Goal: Task Accomplishment & Management: Manage account settings

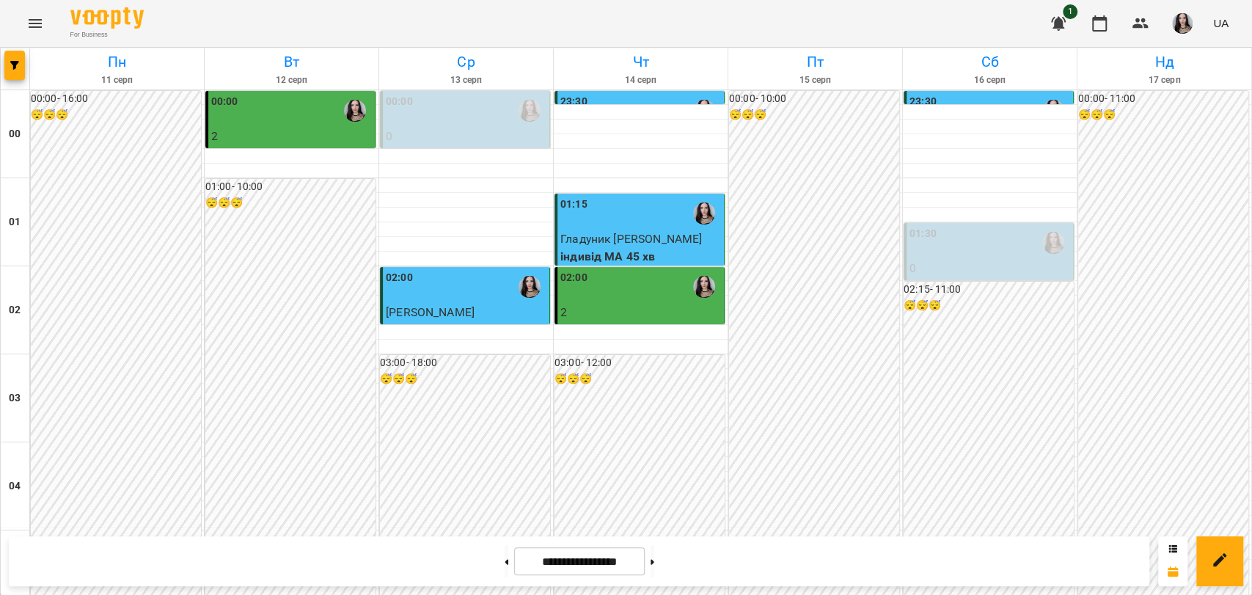
scroll to position [1262, 0]
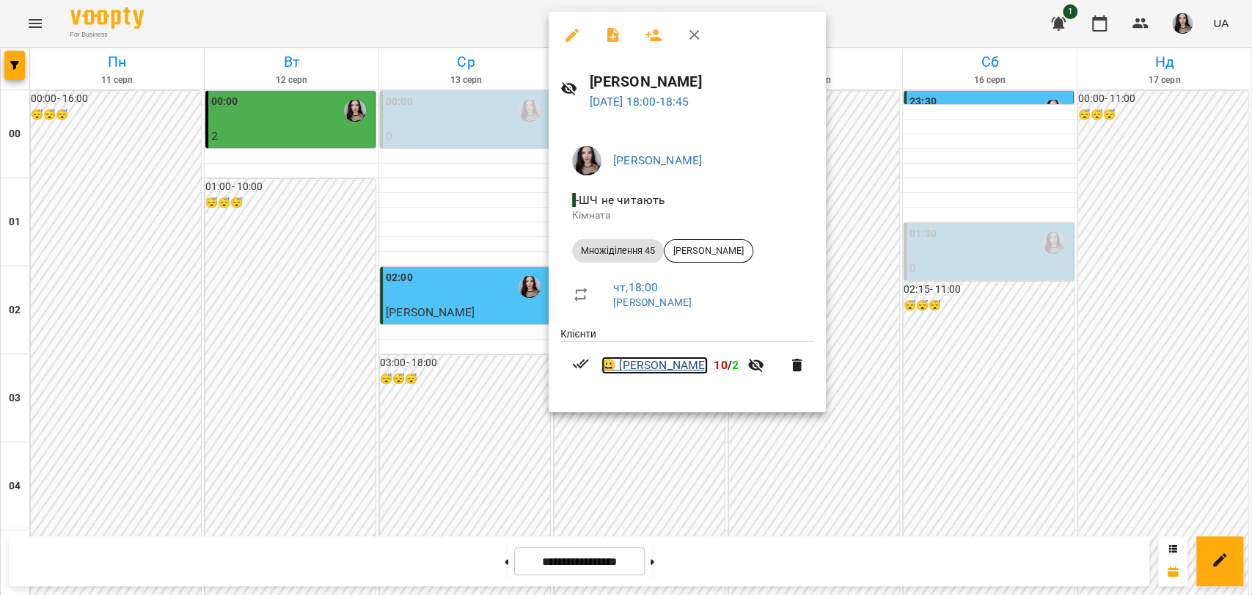
click at [646, 359] on link "😀 Клімов Степан" at bounding box center [654, 365] width 106 height 18
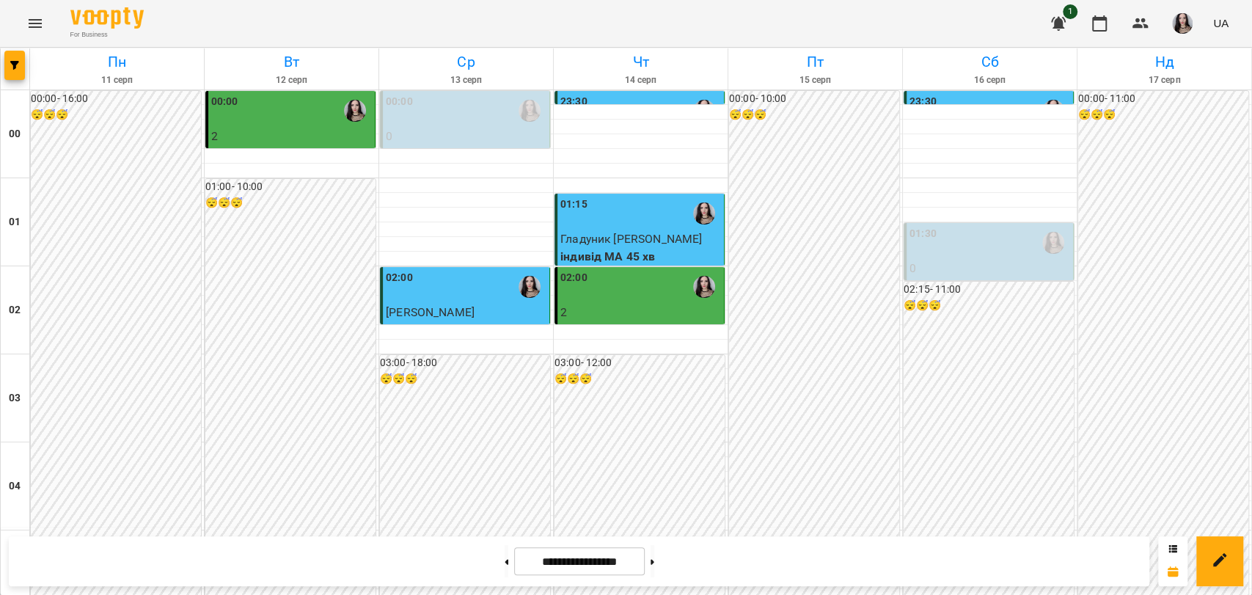
scroll to position [1674, 0]
click at [654, 568] on button at bounding box center [653, 561] width 4 height 32
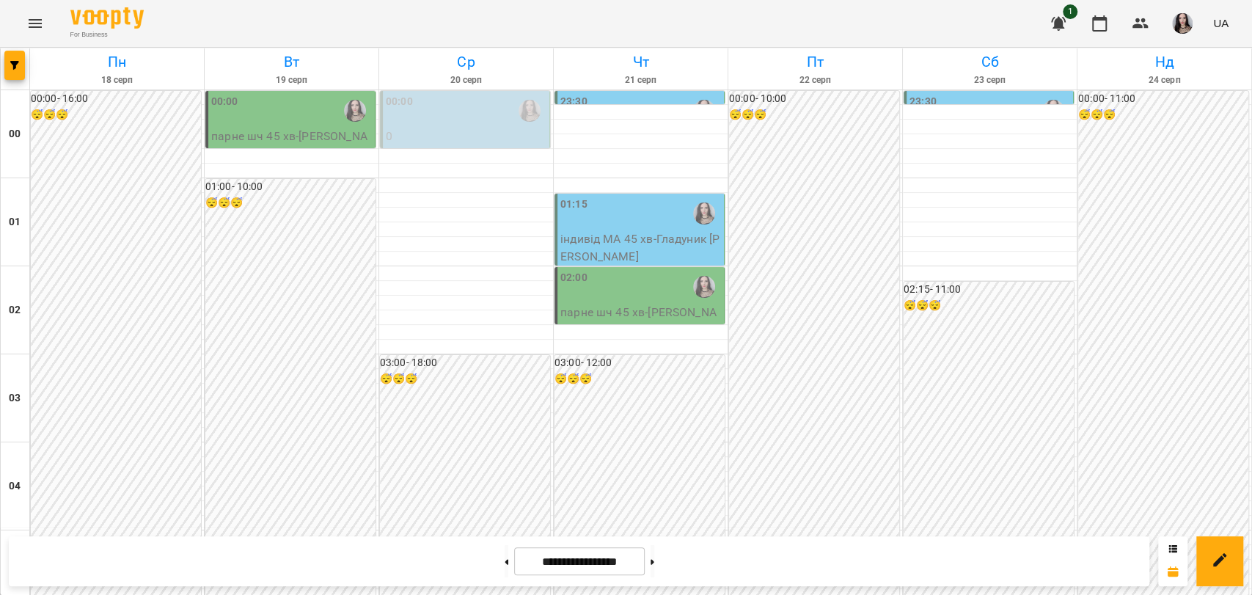
scroll to position [1196, 0]
click at [505, 555] on button at bounding box center [507, 561] width 4 height 32
type input "**********"
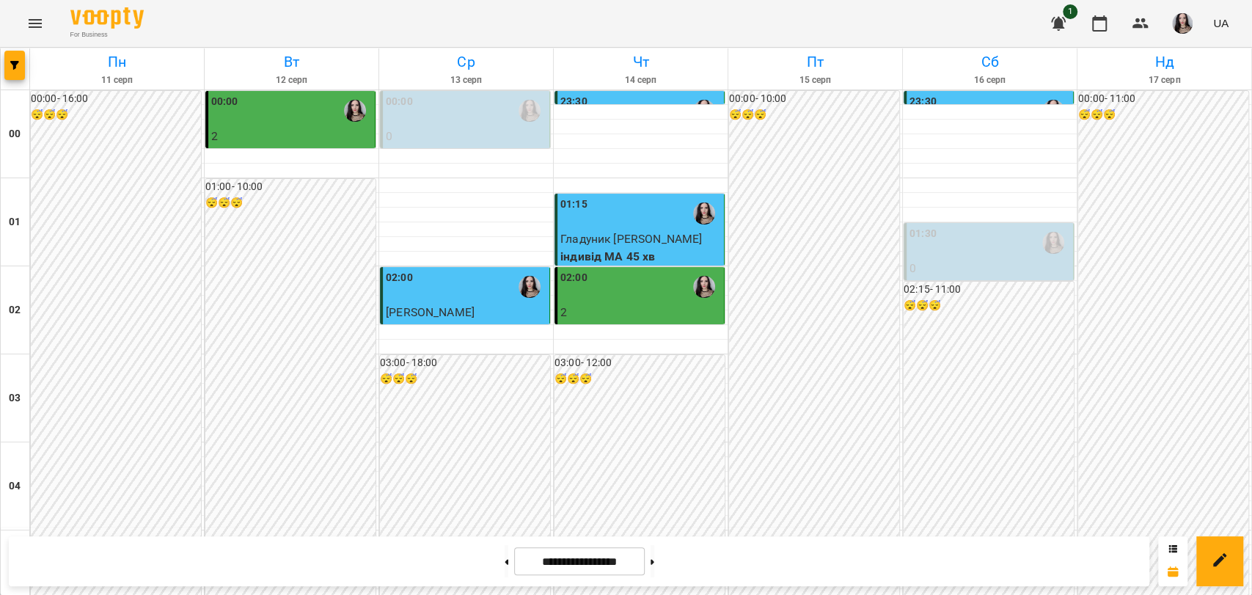
scroll to position [1248, 0]
